Goal: Transaction & Acquisition: Purchase product/service

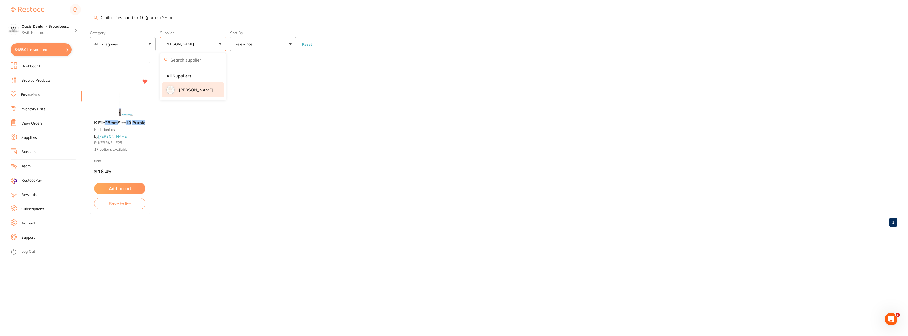
click at [222, 42] on button "[PERSON_NAME]" at bounding box center [193, 44] width 66 height 14
drag, startPoint x: 177, startPoint y: 18, endPoint x: 83, endPoint y: 12, distance: 93.9
click at [83, 12] on div "$485.01 Oasis Dental - Broadbea... Switch account Oasis Dental - Broadbeach $48…" at bounding box center [454, 168] width 908 height 336
click at [216, 44] on button "[PERSON_NAME]" at bounding box center [193, 44] width 66 height 14
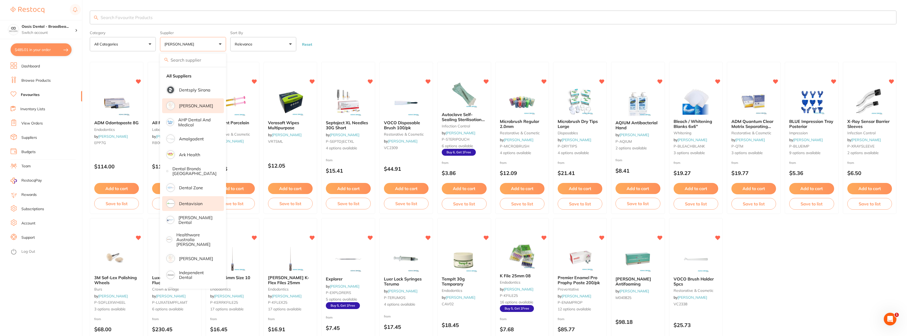
click at [203, 203] on li "Dentavision" at bounding box center [193, 203] width 62 height 15
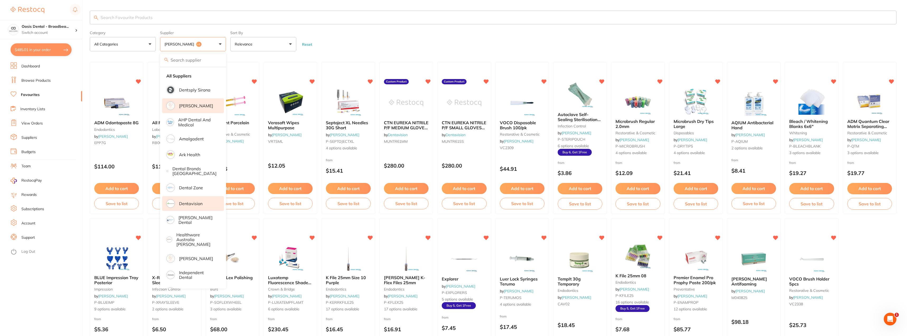
click at [347, 32] on form "Category All Categories All Categories burs crown & bridge disposables endodont…" at bounding box center [493, 40] width 807 height 23
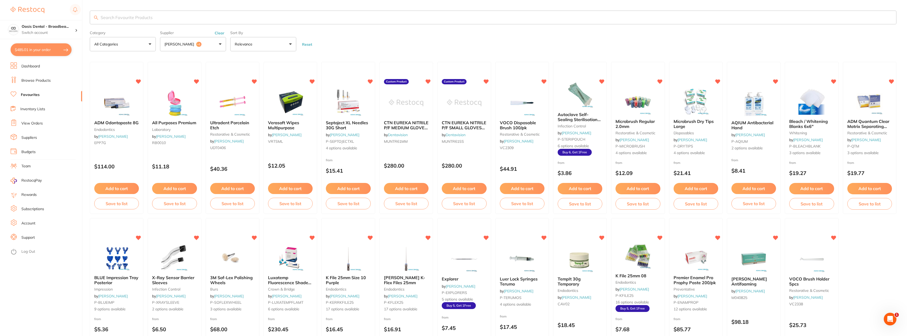
click at [222, 45] on button "Adam Dental +1" at bounding box center [193, 44] width 66 height 14
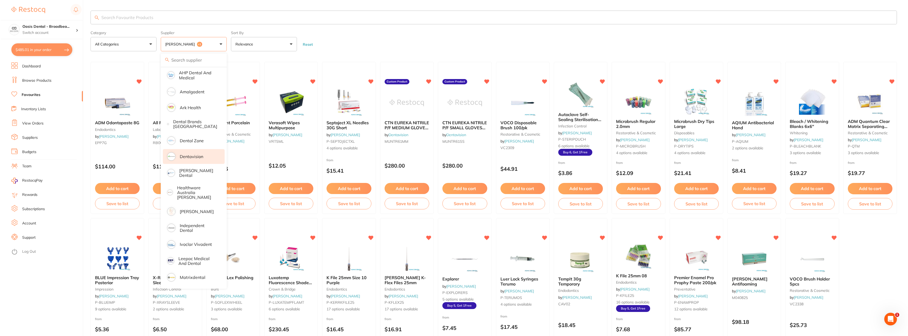
scroll to position [53, 0]
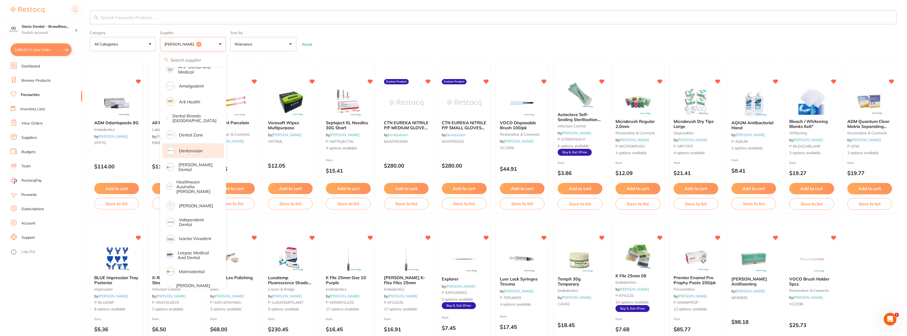
click at [338, 39] on form "Category All Categories All Categories burs crown & bridge disposables endodont…" at bounding box center [493, 40] width 807 height 23
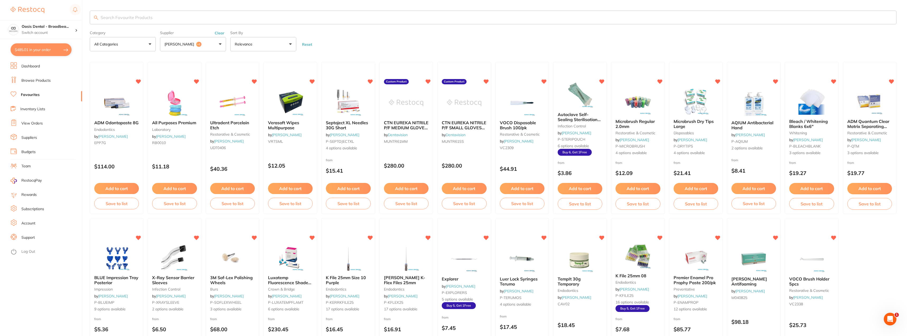
click at [121, 20] on input "search" at bounding box center [493, 18] width 807 height 14
click at [220, 40] on button "Adam Dental +1" at bounding box center [193, 44] width 66 height 14
click at [221, 43] on button "Adam Dental +1" at bounding box center [193, 44] width 66 height 14
click at [156, 19] on input "morita lubr" at bounding box center [493, 18] width 807 height 14
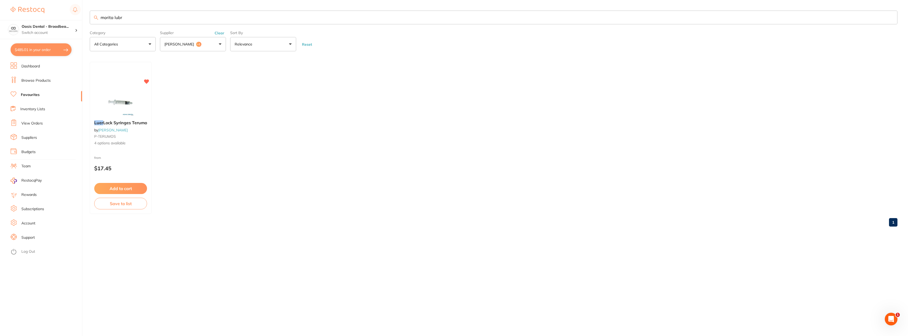
scroll to position [0, 0]
click at [127, 17] on input "morita lubr" at bounding box center [494, 18] width 808 height 14
click at [219, 47] on button "Adam Dental +1" at bounding box center [193, 44] width 66 height 14
click at [215, 60] on input "search" at bounding box center [193, 59] width 66 height 13
click at [195, 74] on li "All Suppliers" at bounding box center [193, 75] width 62 height 11
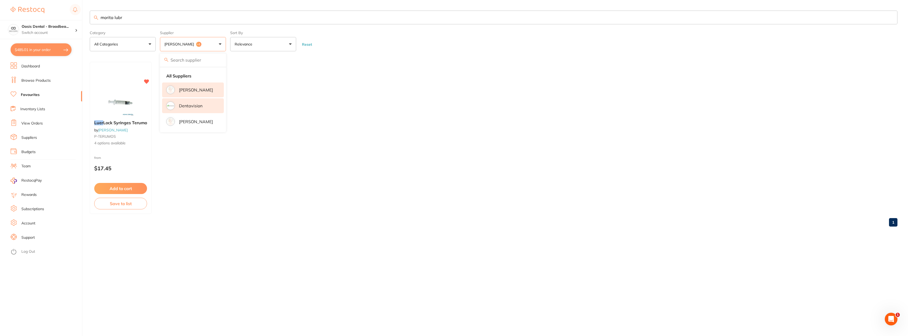
click at [144, 17] on input "morita lubr" at bounding box center [494, 18] width 808 height 14
click at [142, 18] on input "morita lubr" at bounding box center [494, 18] width 808 height 14
click at [129, 18] on input "morita lubr" at bounding box center [494, 18] width 808 height 14
click at [118, 17] on input "morita lubrina 2 oil" at bounding box center [494, 18] width 808 height 14
click at [168, 17] on input "morita librina 2 oil" at bounding box center [494, 18] width 808 height 14
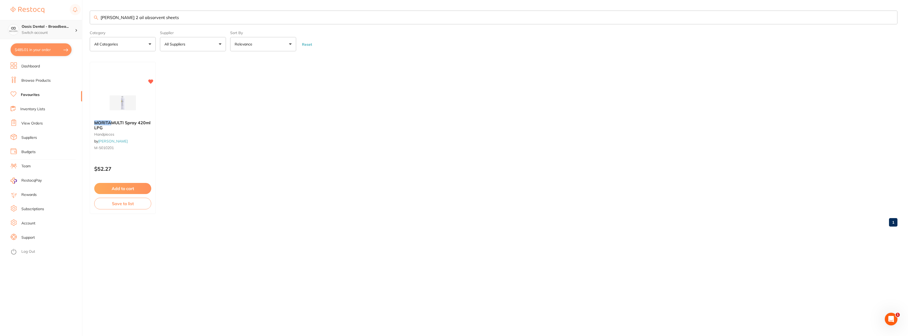
drag, startPoint x: 114, startPoint y: 17, endPoint x: 45, endPoint y: 20, distance: 68.2
click at [45, 20] on div "$485.01 Oasis Dental - Broadbea... Switch account Oasis Dental - Broadbeach $48…" at bounding box center [454, 168] width 908 height 336
type input "librina 2 oil absorvent sheets"
click at [220, 48] on button "All Suppliers" at bounding box center [193, 44] width 66 height 14
click at [213, 91] on p "[PERSON_NAME]" at bounding box center [196, 89] width 34 height 5
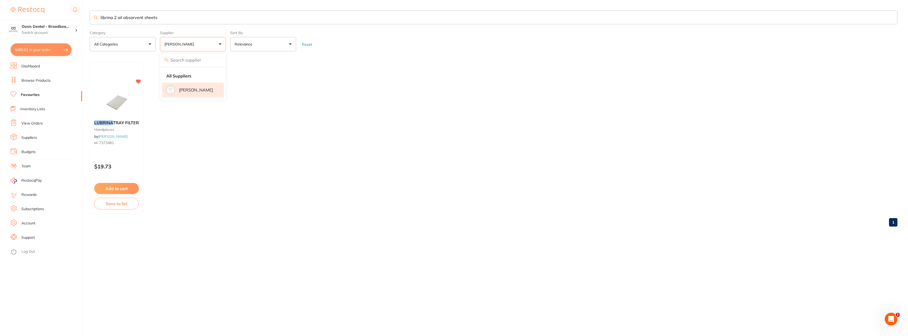
click at [258, 135] on ul "LUBRINA TRAY FILTER handpieces by Henry Schein Halas M-7373481 $19.73 Add to ca…" at bounding box center [494, 138] width 808 height 152
click at [220, 44] on button "[PERSON_NAME]" at bounding box center [193, 44] width 66 height 14
click at [208, 92] on p "[PERSON_NAME]" at bounding box center [196, 89] width 34 height 5
click at [221, 164] on ul "LUBRINA TRAY FILTER handpieces by Henry Schein Halas M-7373481 $19.73 Add to ca…" at bounding box center [494, 138] width 808 height 152
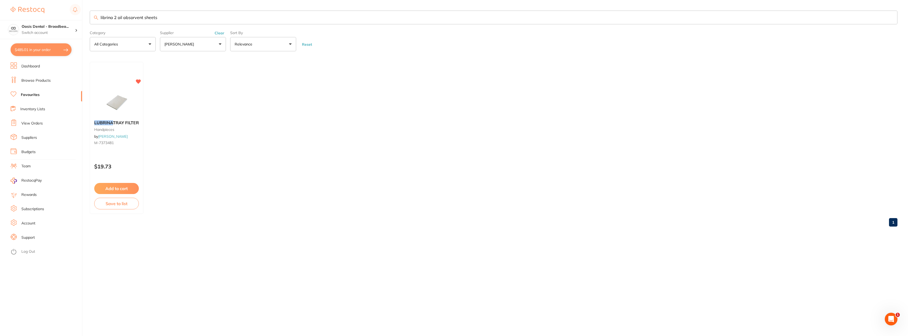
click at [196, 43] on p "[PERSON_NAME]" at bounding box center [180, 43] width 32 height 5
click at [200, 76] on li "All Suppliers" at bounding box center [193, 75] width 62 height 11
click at [208, 92] on p "[PERSON_NAME]" at bounding box center [196, 89] width 34 height 5
click at [296, 136] on ul "LUBRINA TRAY FILTER handpieces by Henry Schein Halas M-7373481 $19.73 Add to ca…" at bounding box center [494, 138] width 808 height 152
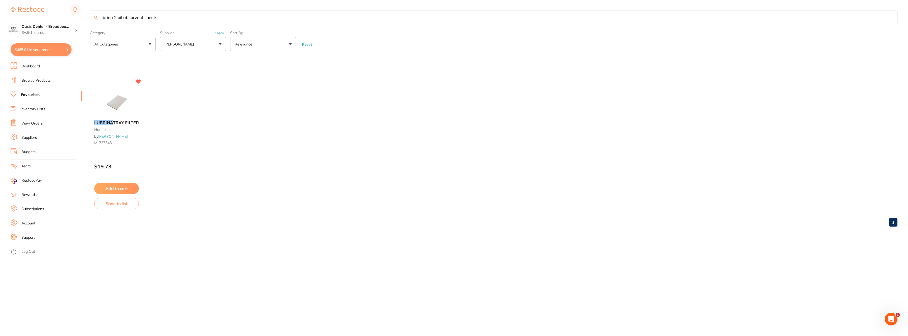
click at [294, 135] on ul "LUBRINA TRAY FILTER handpieces by Henry Schein Halas M-7373481 $19.73 Add to ca…" at bounding box center [494, 138] width 808 height 152
click at [38, 51] on button "$485.01 in your order" at bounding box center [41, 49] width 61 height 13
checkbox input "true"
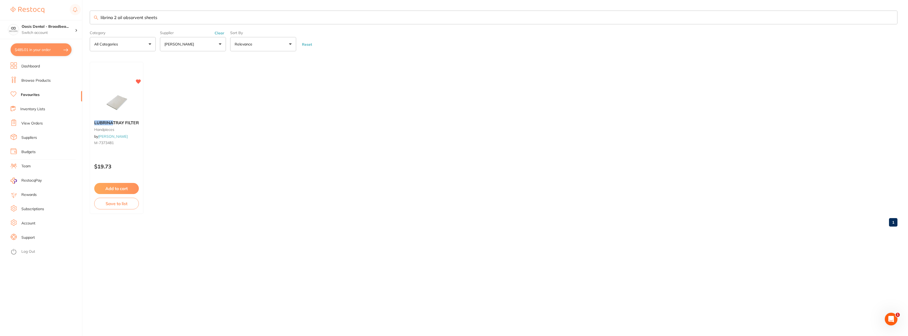
checkbox input "true"
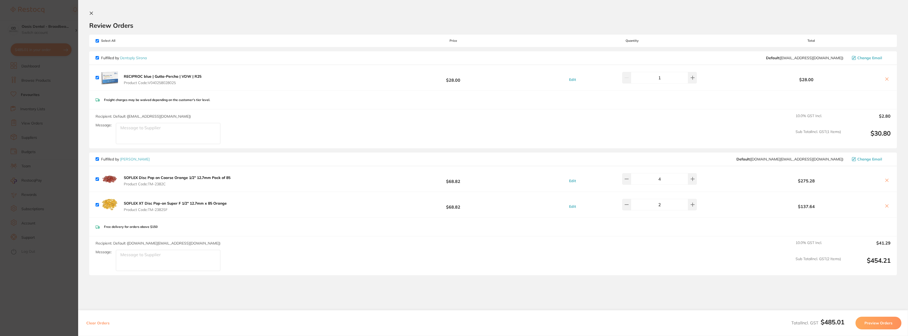
click at [889, 320] on button "Preview Orders" at bounding box center [879, 322] width 46 height 13
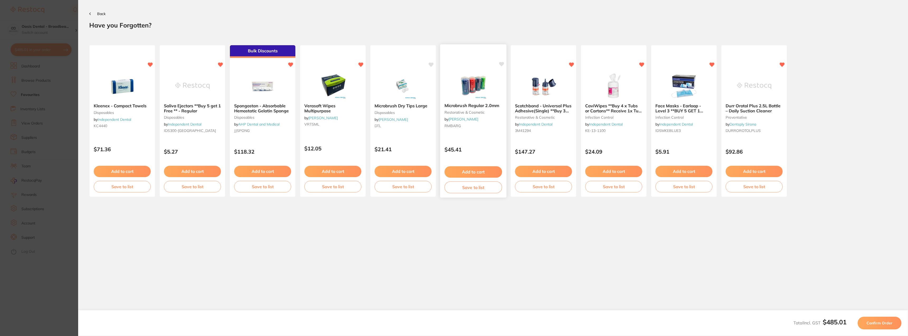
click at [469, 171] on button "Add to cart" at bounding box center [474, 171] width 58 height 11
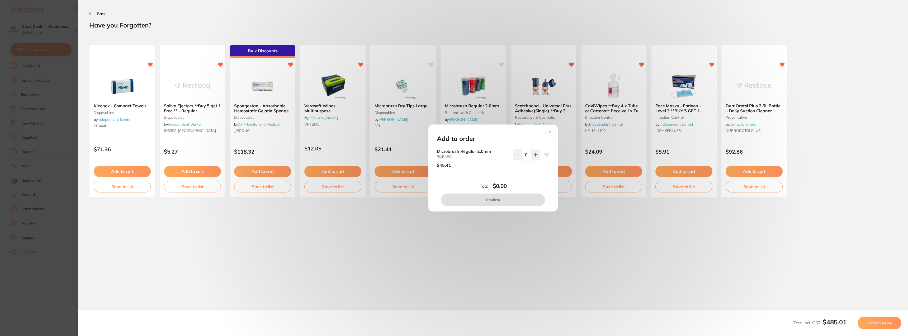
click at [552, 130] on circle at bounding box center [550, 132] width 6 height 6
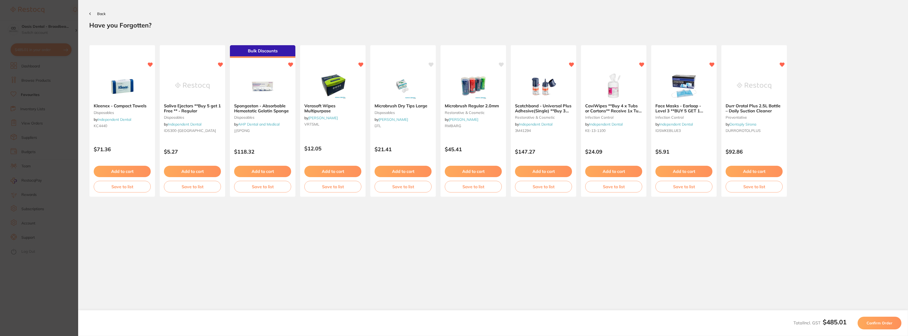
drag, startPoint x: 91, startPoint y: 13, endPoint x: 162, endPoint y: 17, distance: 70.9
click at [91, 13] on button "Back" at bounding box center [97, 14] width 16 height 4
click at [90, 13] on icon at bounding box center [90, 13] width 2 height 3
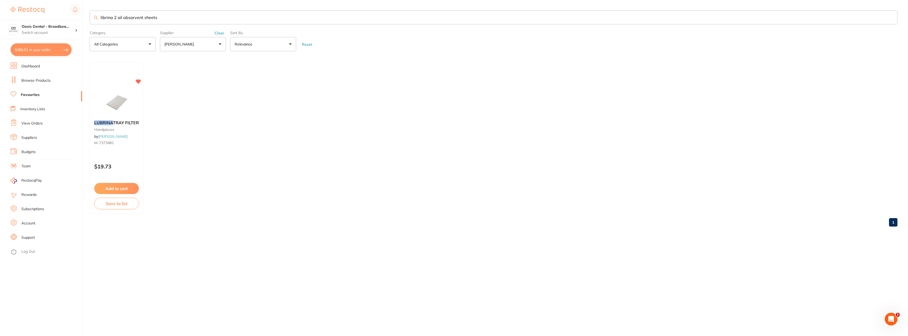
drag, startPoint x: 162, startPoint y: 17, endPoint x: 85, endPoint y: 10, distance: 77.7
click at [85, 10] on div "$485.01 Oasis Dental - Broadbea... Switch account Oasis Dental - Broadbeach $48…" at bounding box center [454, 168] width 908 height 336
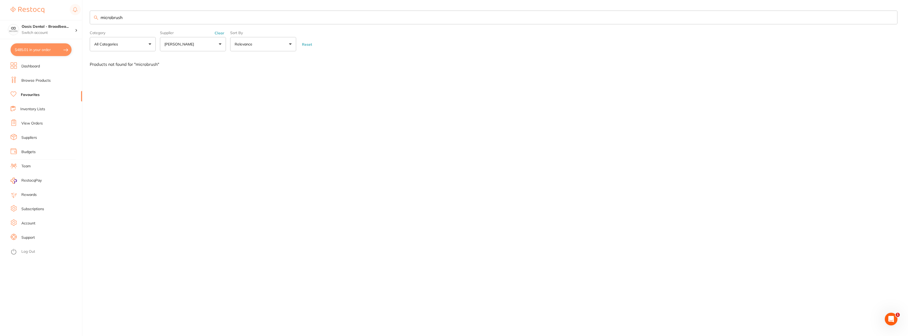
type input "microbrush"
click at [141, 19] on input "microbrush" at bounding box center [494, 18] width 808 height 14
click at [220, 44] on button "[PERSON_NAME]" at bounding box center [193, 44] width 66 height 14
click at [212, 77] on li "All Suppliers" at bounding box center [193, 75] width 62 height 11
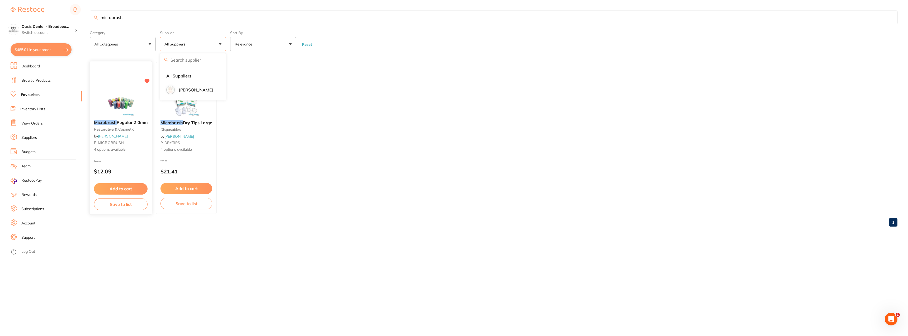
click at [113, 105] on img at bounding box center [120, 102] width 35 height 27
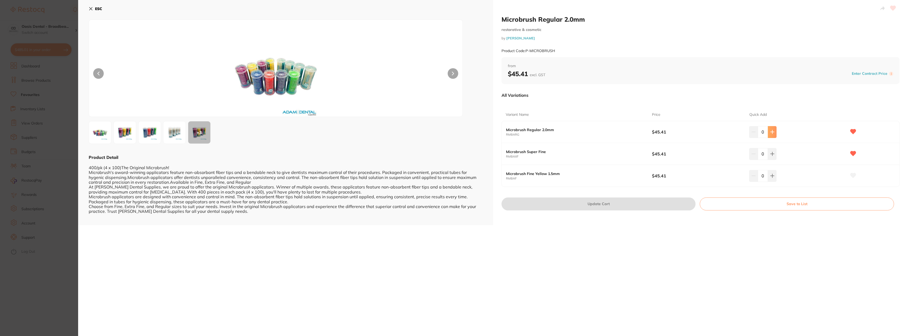
click at [771, 133] on icon at bounding box center [772, 131] width 3 height 3
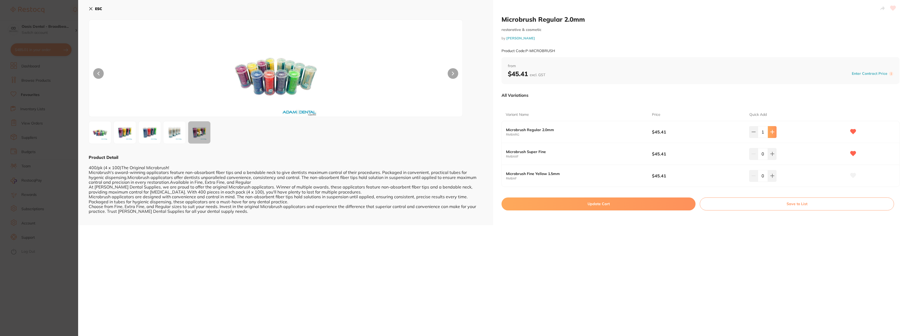
click at [771, 133] on icon at bounding box center [772, 131] width 3 height 3
type input "4"
click at [625, 204] on button "Update Cart" at bounding box center [599, 203] width 194 height 13
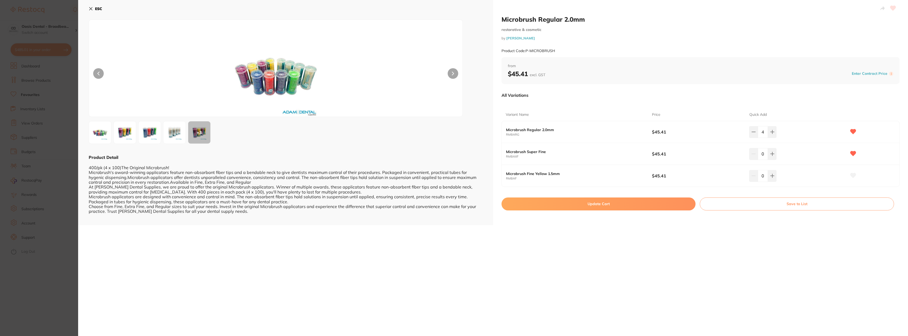
checkbox input "false"
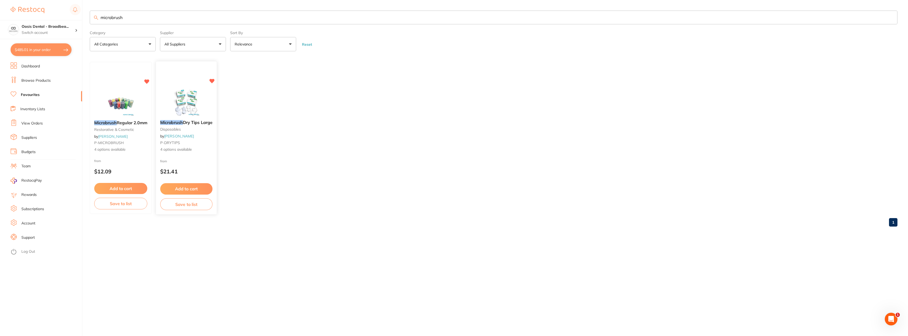
click at [198, 187] on button "Add to cart" at bounding box center [186, 188] width 52 height 11
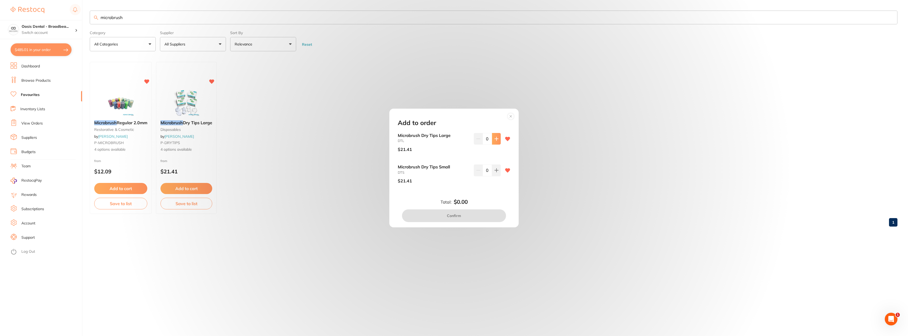
click at [495, 138] on icon at bounding box center [497, 138] width 4 height 4
click at [497, 139] on icon at bounding box center [496, 138] width 3 height 3
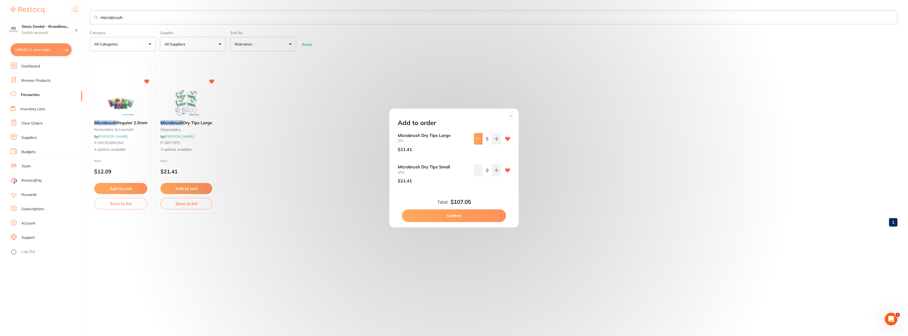
click at [477, 140] on icon at bounding box center [478, 138] width 4 height 4
click at [498, 140] on button at bounding box center [496, 139] width 9 height 12
click at [497, 140] on icon at bounding box center [497, 138] width 4 height 4
type input "6"
click at [469, 215] on button "Confirm" at bounding box center [454, 215] width 104 height 13
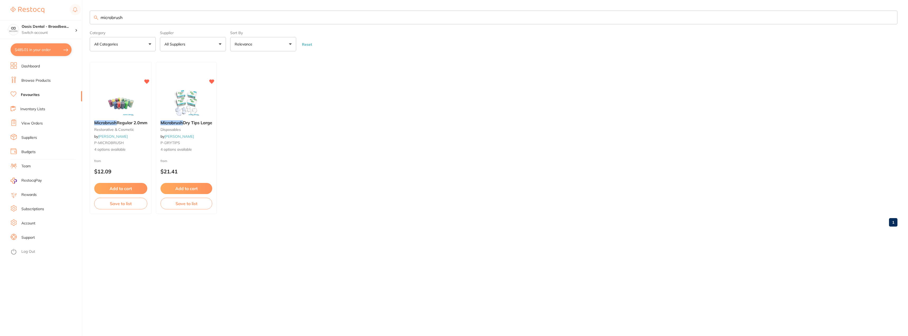
click at [51, 49] on button "$485.01 in your order" at bounding box center [41, 49] width 61 height 13
checkbox input "true"
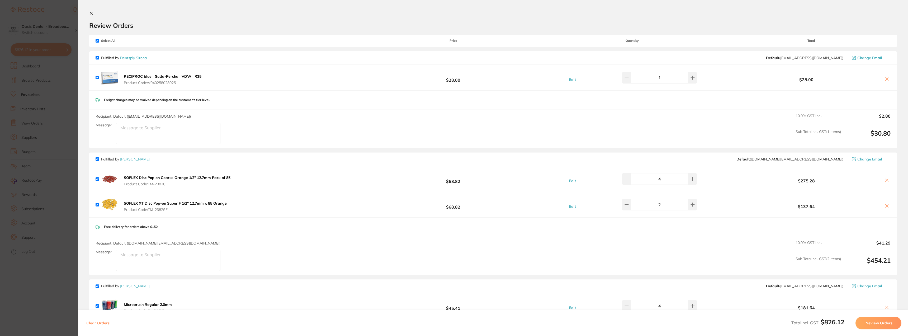
scroll to position [182, 0]
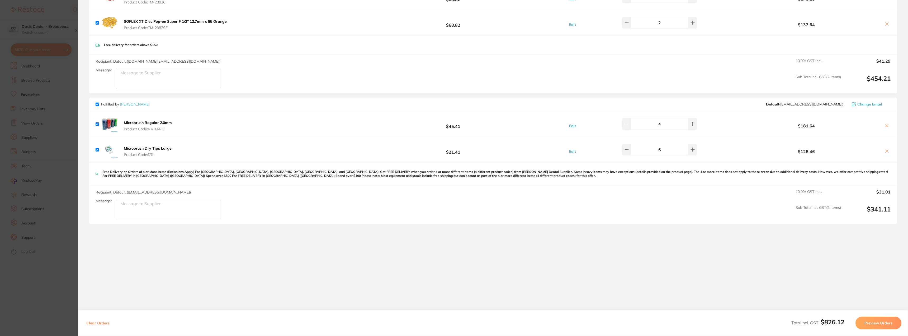
click at [878, 325] on button "Preview Orders" at bounding box center [879, 322] width 46 height 13
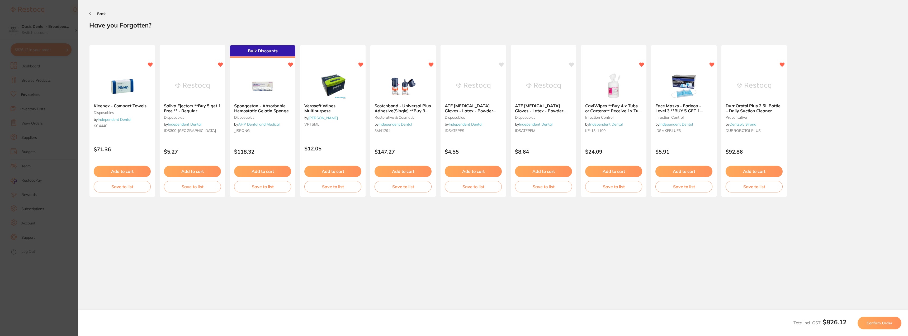
scroll to position [0, 0]
click at [880, 323] on span "Confirm Order" at bounding box center [880, 322] width 26 height 5
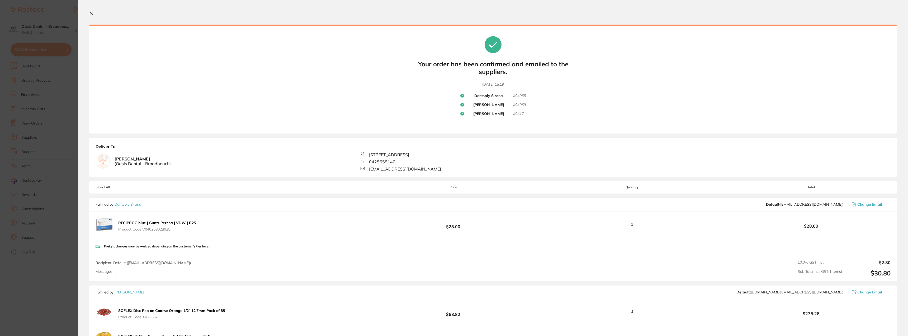
click at [91, 13] on icon at bounding box center [91, 13] width 4 height 4
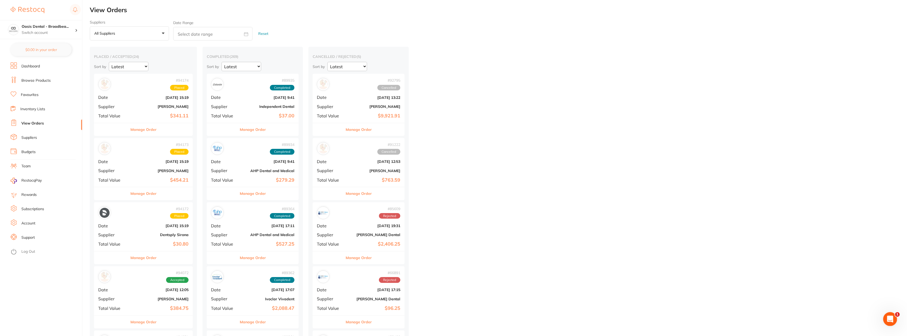
click at [885, 317] on div "Open Intercom Messenger" at bounding box center [889, 317] width 17 height 17
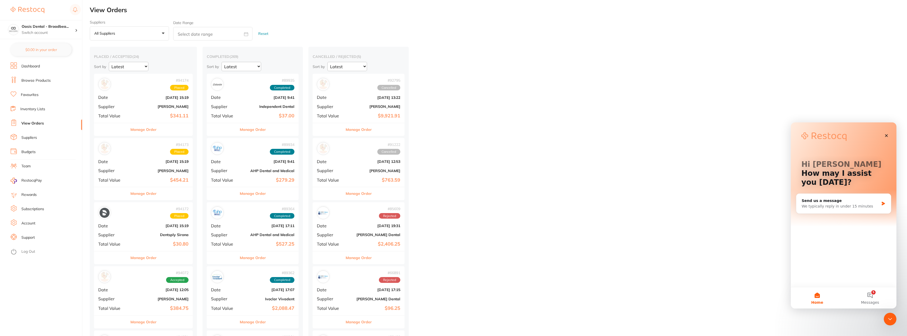
click at [887, 136] on icon "Close" at bounding box center [886, 135] width 3 height 3
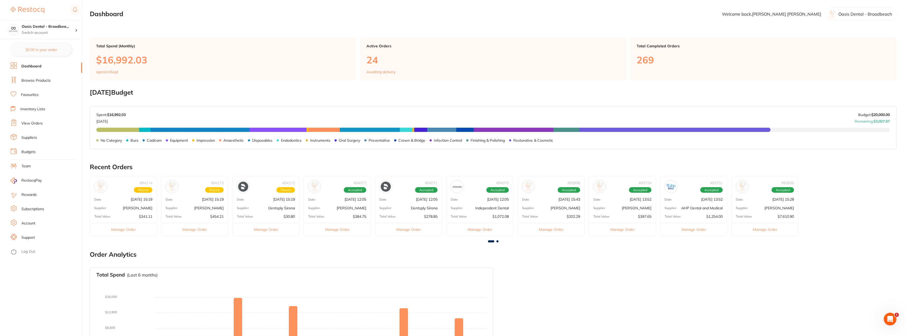
click at [37, 123] on link "View Orders" at bounding box center [31, 123] width 21 height 5
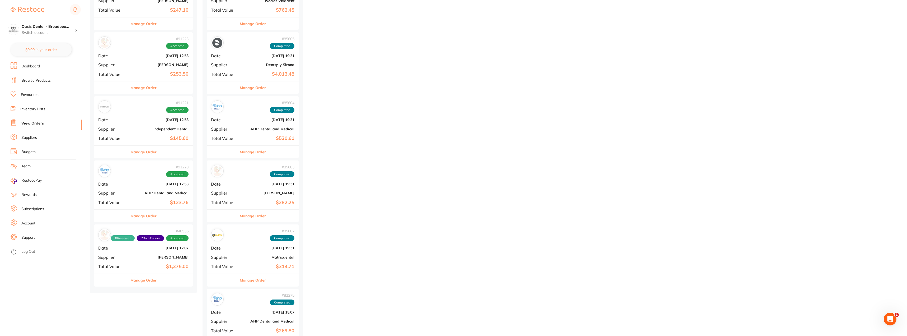
scroll to position [1426, 0]
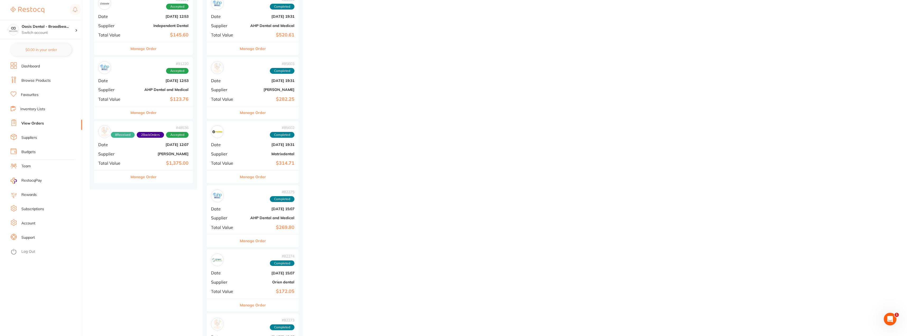
click at [150, 137] on span "2 Back Orders" at bounding box center [150, 135] width 27 height 6
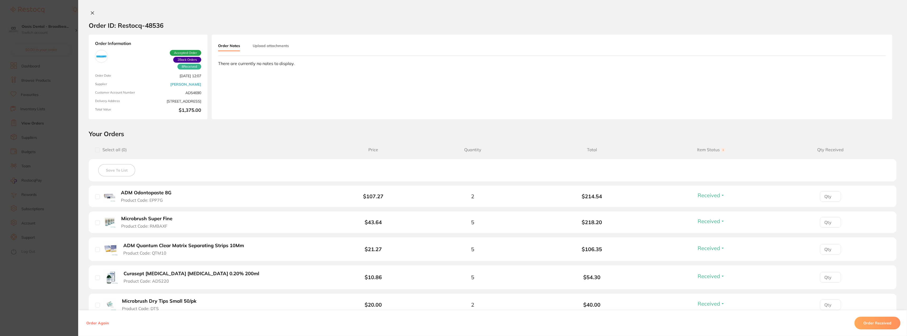
scroll to position [1373, 0]
click at [91, 12] on icon at bounding box center [92, 13] width 3 height 3
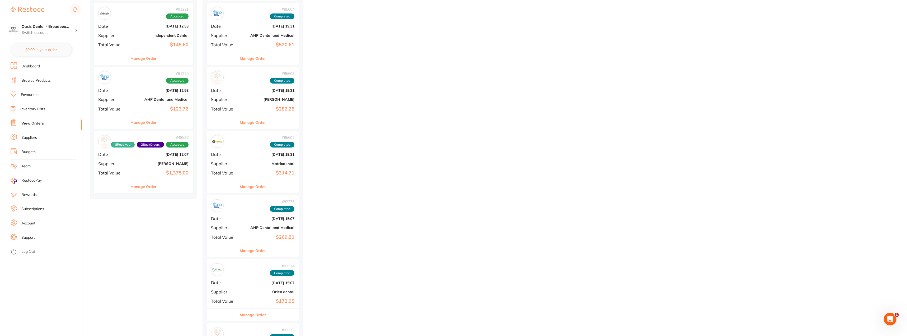
scroll to position [1399, 0]
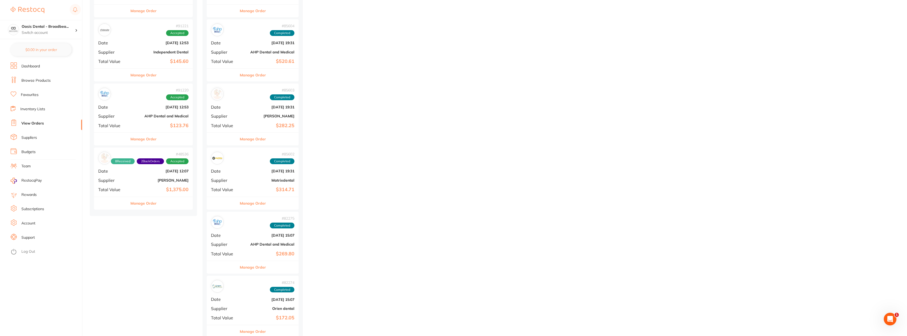
click at [126, 164] on span "8 Received" at bounding box center [123, 161] width 24 height 6
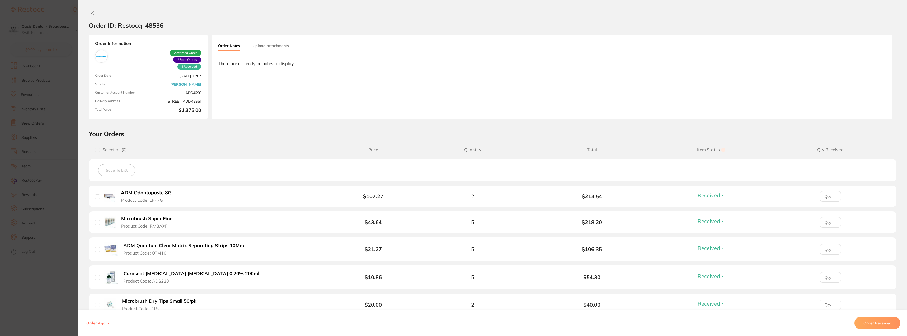
click at [717, 221] on span "Received" at bounding box center [709, 221] width 22 height 7
click at [93, 13] on icon at bounding box center [92, 13] width 4 height 4
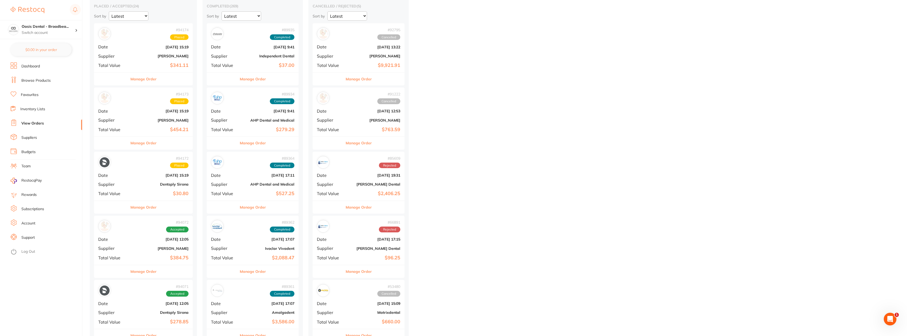
scroll to position [53, 0]
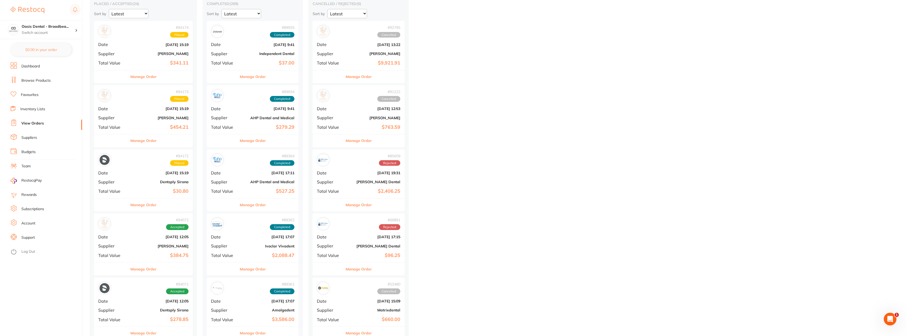
click at [333, 171] on span "Date" at bounding box center [330, 172] width 26 height 5
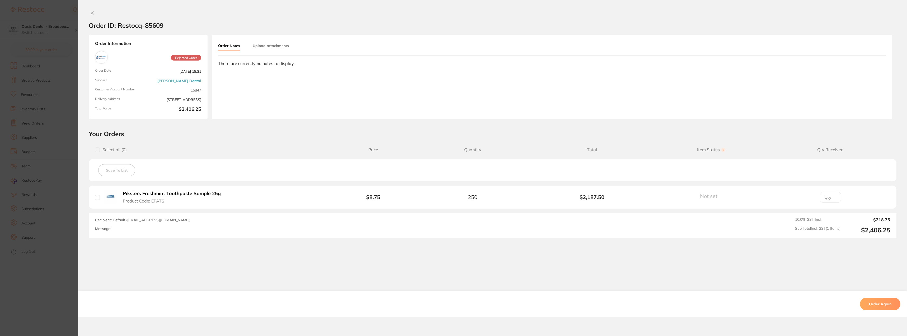
click at [91, 11] on icon at bounding box center [92, 13] width 4 height 4
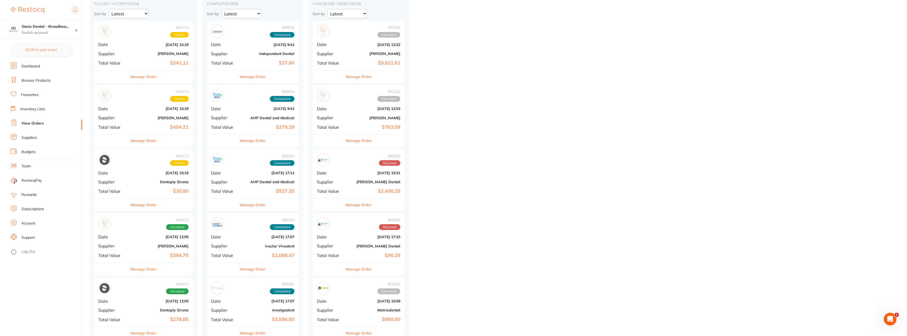
click at [326, 224] on img at bounding box center [323, 224] width 10 height 10
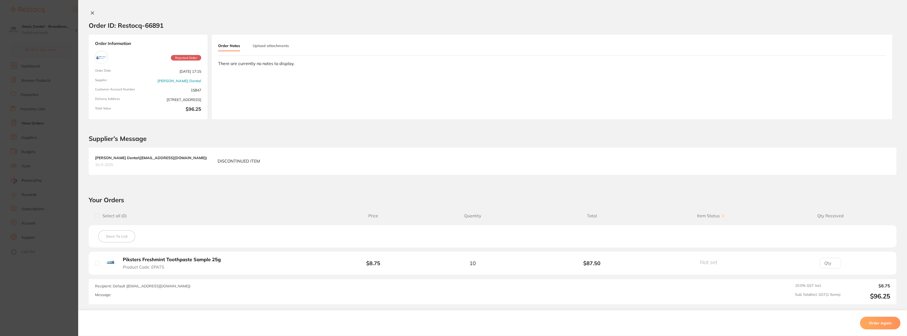
click at [90, 12] on icon at bounding box center [92, 13] width 4 height 4
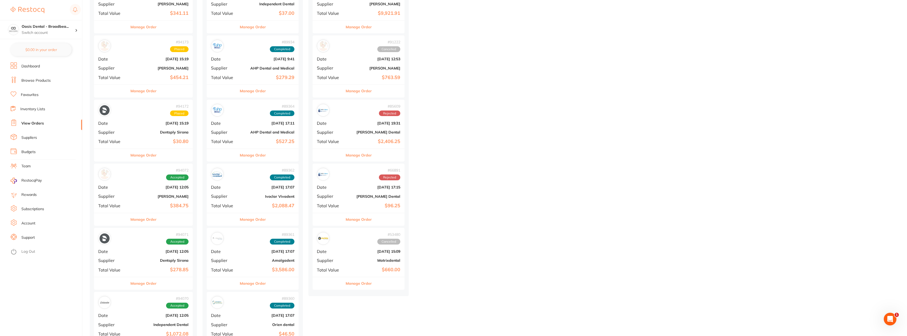
scroll to position [106, 0]
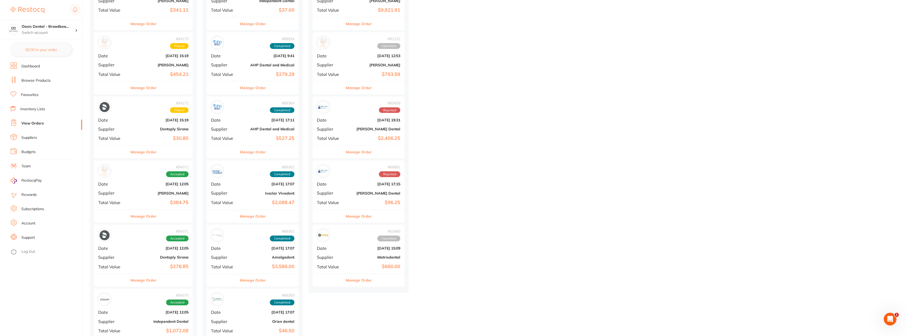
click at [327, 236] on img at bounding box center [323, 235] width 10 height 10
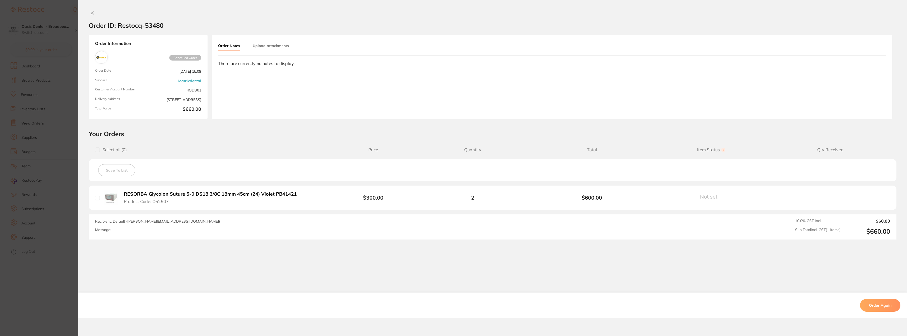
click at [93, 12] on button at bounding box center [92, 14] width 7 height 6
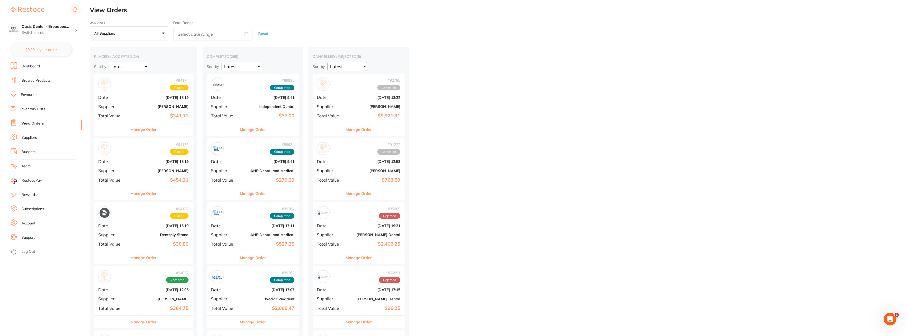
click at [147, 67] on select "Latest Notification" at bounding box center [129, 66] width 40 height 9
select select "Notification"
click at [109, 62] on select "Latest Notification" at bounding box center [129, 66] width 40 height 9
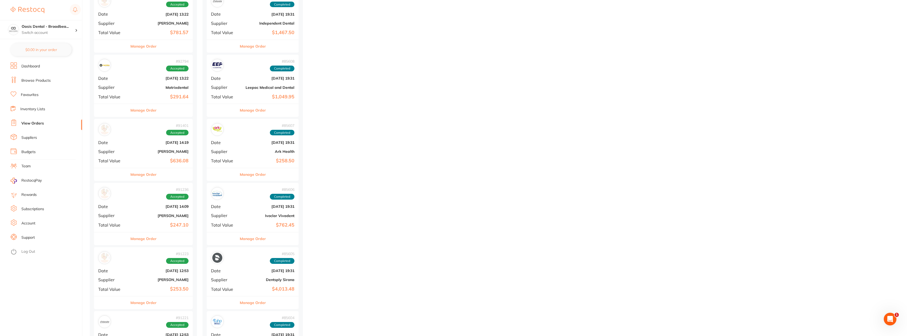
scroll to position [1294, 0]
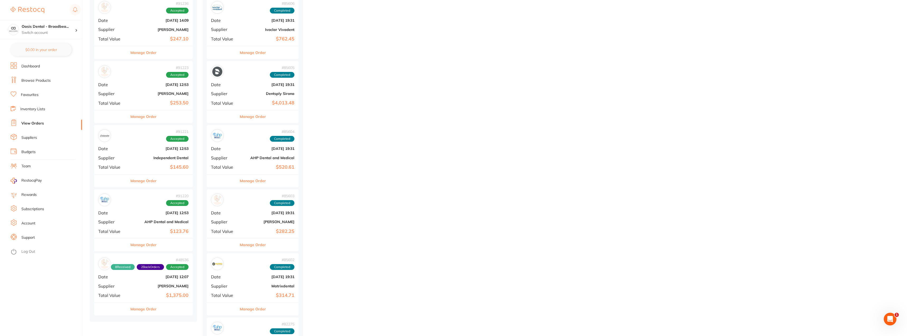
click at [152, 309] on button "Manage Order" at bounding box center [143, 308] width 26 height 13
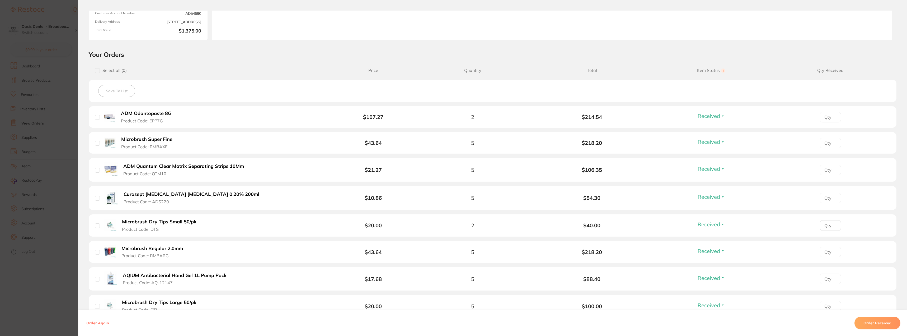
scroll to position [224, 0]
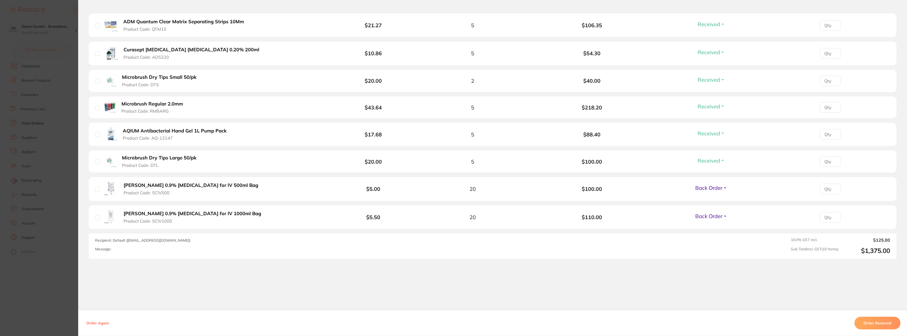
click at [95, 188] on input "checkbox" at bounding box center [97, 189] width 5 height 5
checkbox input "true"
click at [96, 216] on input "checkbox" at bounding box center [97, 217] width 5 height 5
checkbox input "true"
click at [96, 189] on input "checkbox" at bounding box center [97, 189] width 5 height 5
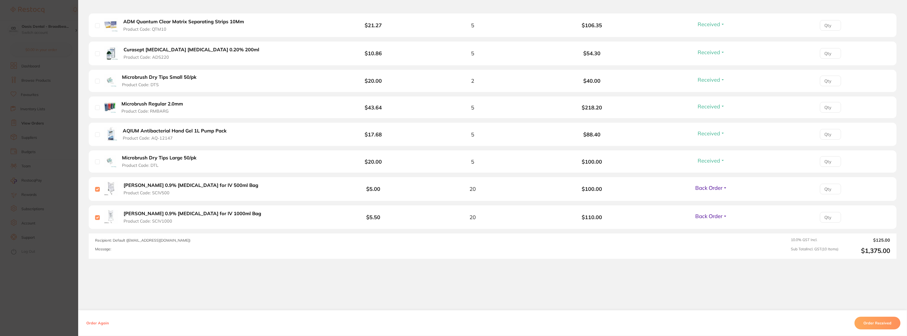
checkbox input "false"
click at [96, 216] on input "checkbox" at bounding box center [97, 217] width 5 height 5
checkbox input "false"
click at [123, 243] on div "Recipient: Default ( [EMAIL_ADDRESS][DOMAIN_NAME] ) Message:" at bounding box center [333, 245] width 477 height 17
click at [119, 251] on div "Recipient: Default ( [EMAIL_ADDRESS][DOMAIN_NAME] ) Message:" at bounding box center [333, 245] width 477 height 17
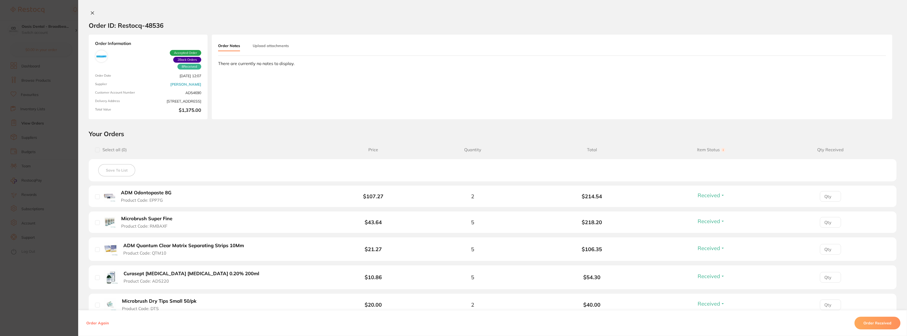
scroll to position [1162, 0]
click at [89, 12] on button at bounding box center [92, 14] width 7 height 6
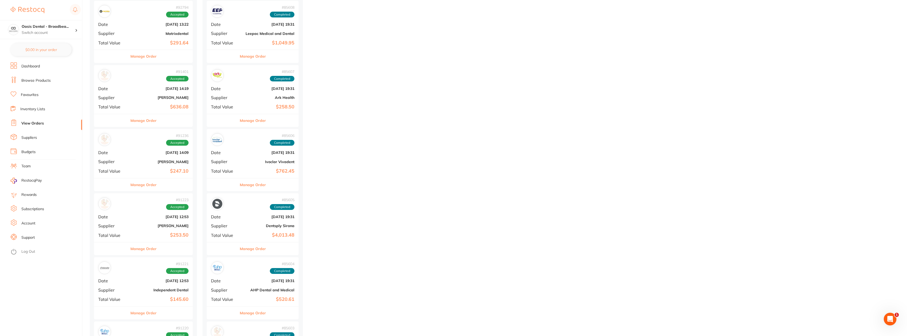
click at [34, 195] on link "Rewards" at bounding box center [28, 194] width 15 height 5
